Goal: Navigation & Orientation: Find specific page/section

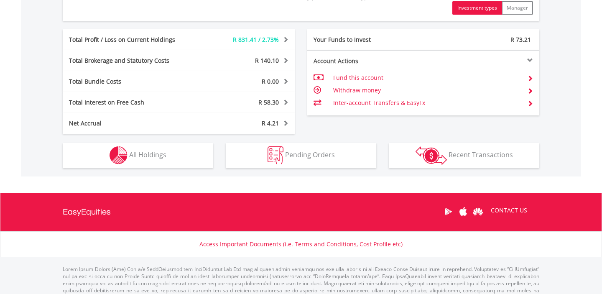
scroll to position [463, 0]
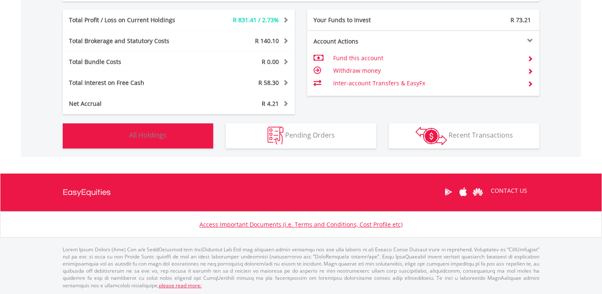
click at [187, 138] on button "Holdings All Holdings" at bounding box center [138, 135] width 150 height 25
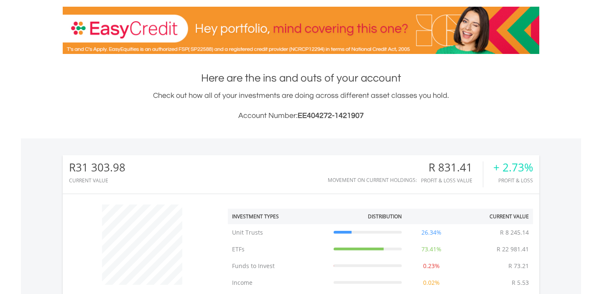
scroll to position [0, 0]
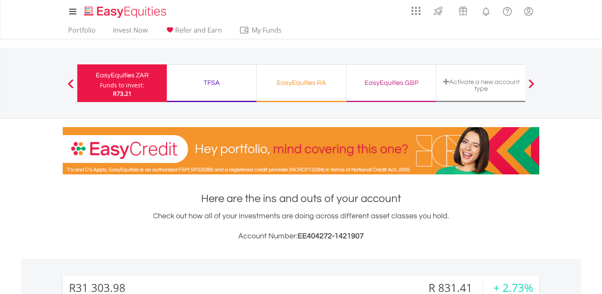
click at [210, 78] on div "TFSA" at bounding box center [211, 83] width 79 height 12
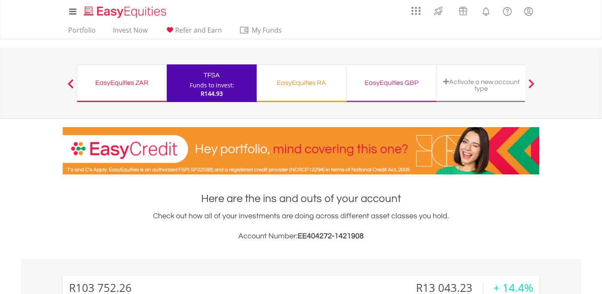
click at [325, 84] on div "EasyEquities RA" at bounding box center [300, 83] width 79 height 12
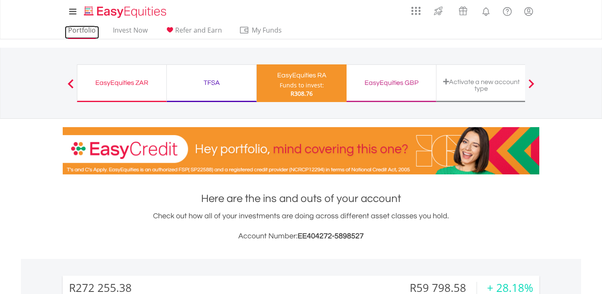
click at [82, 32] on link "Portfolio" at bounding box center [82, 32] width 34 height 13
